Goal: Check status: Check status

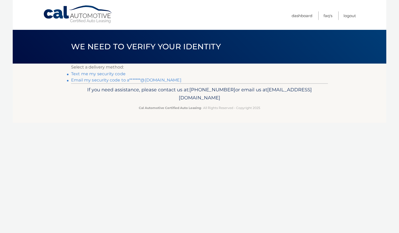
click at [111, 79] on link "Email my security code to a*******@[DOMAIN_NAME]" at bounding box center [126, 80] width 110 height 5
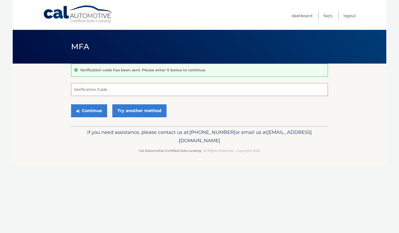
click at [117, 92] on input "Verification Code" at bounding box center [199, 89] width 257 height 13
paste input "748396"
click at [94, 111] on button "Continue" at bounding box center [89, 110] width 36 height 13
click at [93, 112] on button "Continue" at bounding box center [89, 110] width 36 height 13
click at [107, 93] on input "748396" at bounding box center [199, 89] width 257 height 13
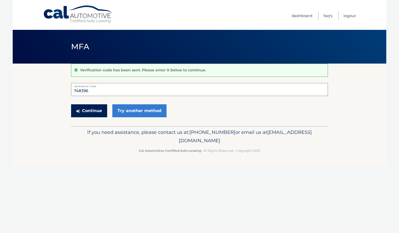
type input "748396"
click at [79, 113] on button "Continue" at bounding box center [89, 110] width 36 height 13
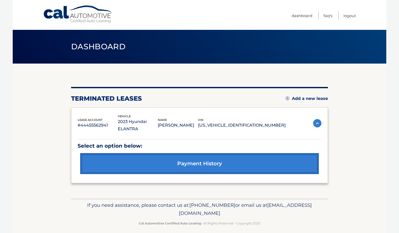
click at [311, 100] on link "Add a new lease" at bounding box center [306, 98] width 42 height 5
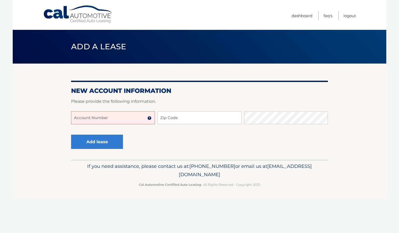
click at [99, 121] on input "Account Number" at bounding box center [113, 117] width 84 height 13
click at [300, 14] on link "Dashboard" at bounding box center [301, 15] width 21 height 9
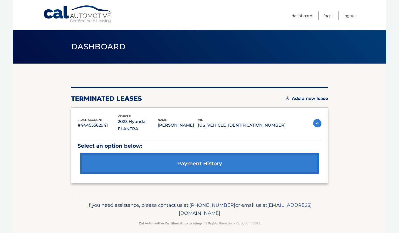
click at [61, 16] on link "Cal Automotive" at bounding box center [78, 14] width 70 height 18
click at [319, 132] on div "Select an option below: payment history" at bounding box center [200, 154] width 244 height 44
click at [317, 123] on img at bounding box center [317, 123] width 8 height 8
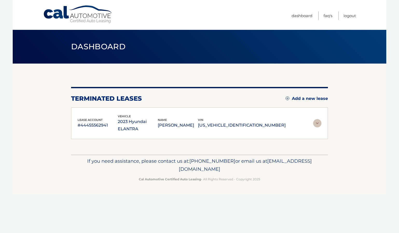
click at [317, 119] on img at bounding box center [317, 123] width 8 height 8
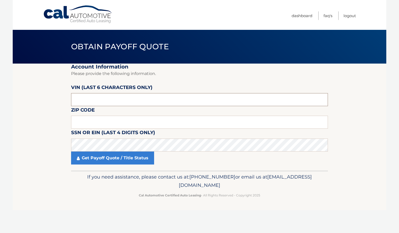
click at [121, 106] on input "text" at bounding box center [199, 99] width 257 height 13
click at [121, 105] on input "text" at bounding box center [199, 99] width 257 height 13
type input "252286"
click at [92, 118] on input "text" at bounding box center [199, 122] width 257 height 13
click at [92, 119] on input "33311" at bounding box center [199, 122] width 257 height 13
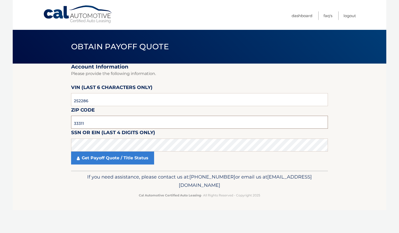
type input "33311"
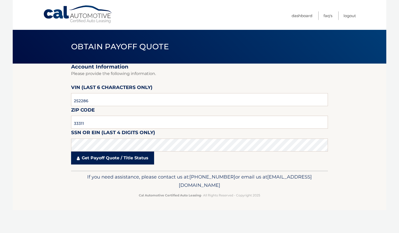
click at [116, 157] on link "Get Payoff Quote / Title Status" at bounding box center [112, 157] width 83 height 13
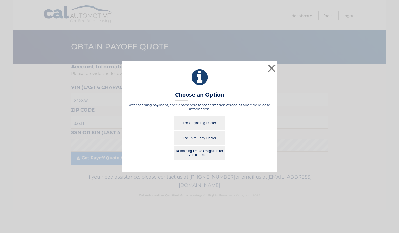
click at [208, 123] on button "For Originating Dealer" at bounding box center [199, 123] width 52 height 14
click at [201, 123] on button "For Originating Dealer" at bounding box center [199, 123] width 52 height 14
click at [196, 122] on button "For Originating Dealer" at bounding box center [199, 123] width 52 height 14
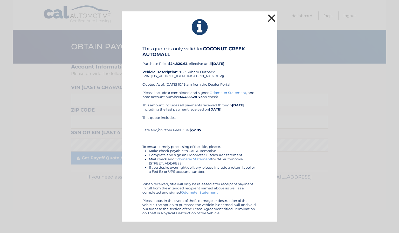
click at [270, 18] on button "×" at bounding box center [271, 18] width 10 height 10
